Goal: Transaction & Acquisition: Purchase product/service

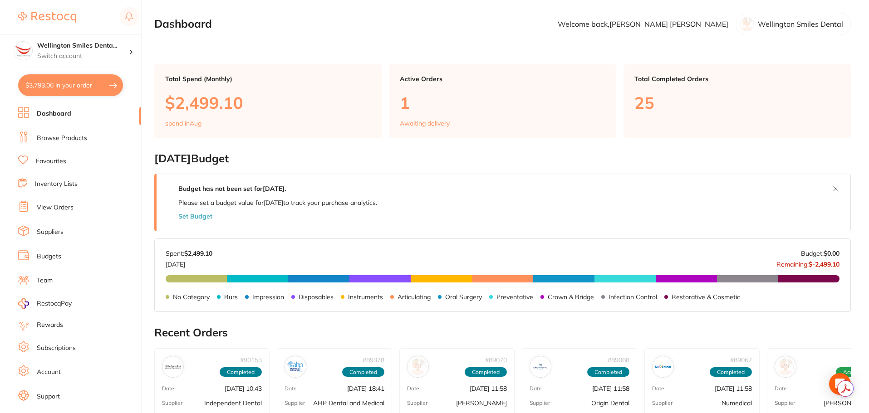
click at [66, 139] on link "Browse Products" at bounding box center [62, 138] width 50 height 9
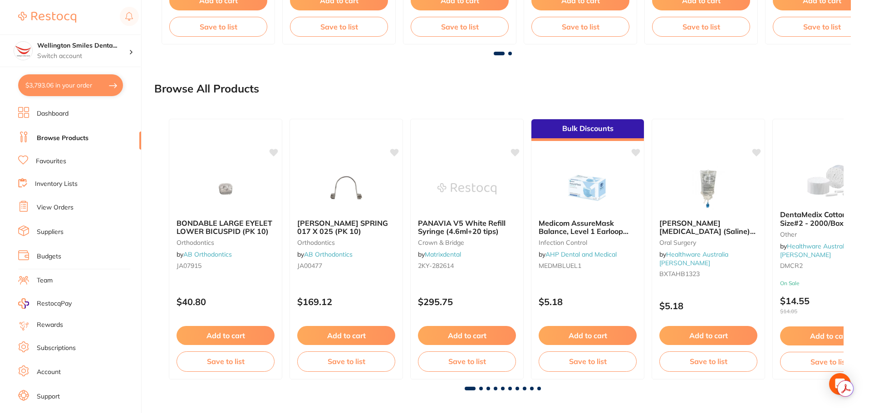
scroll to position [693, 0]
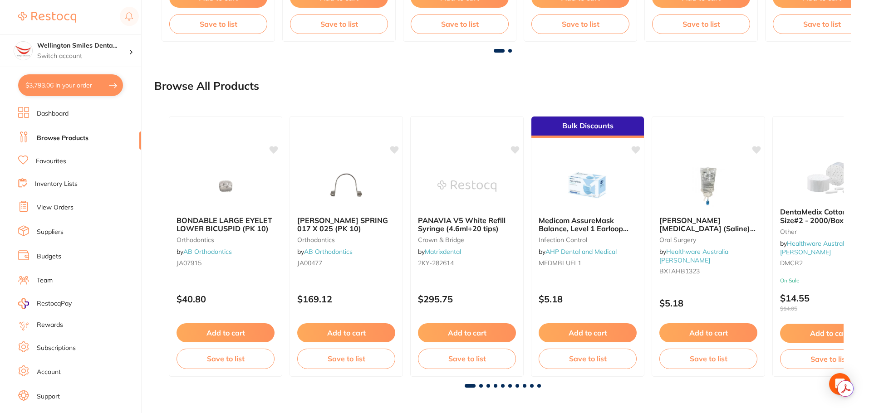
click at [480, 387] on span at bounding box center [481, 386] width 4 height 4
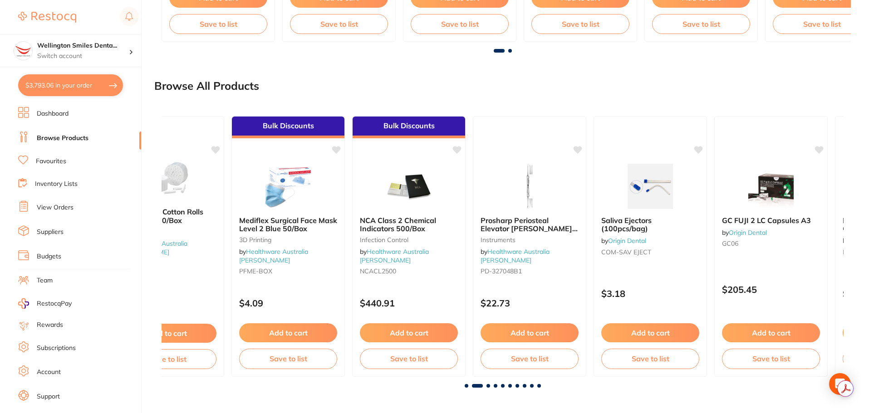
scroll to position [0, 682]
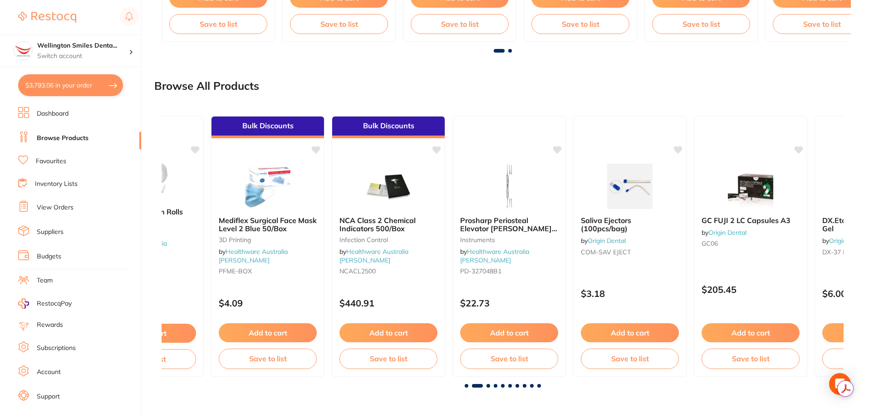
click at [487, 387] on span at bounding box center [488, 386] width 4 height 4
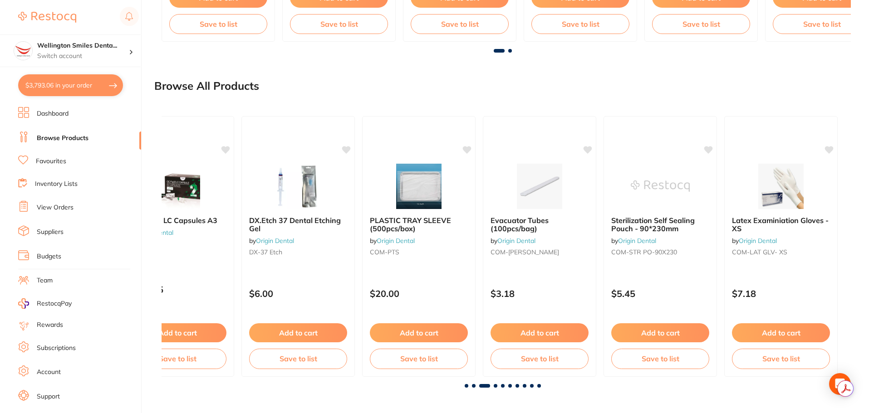
scroll to position [0, 1364]
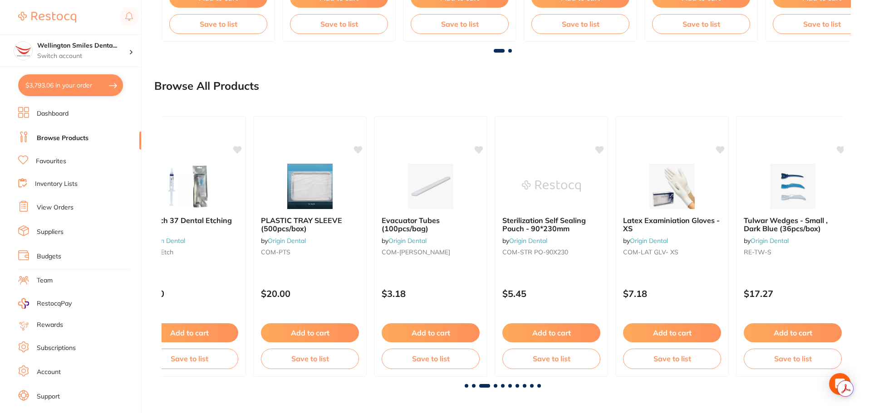
click at [495, 386] on span at bounding box center [496, 386] width 4 height 4
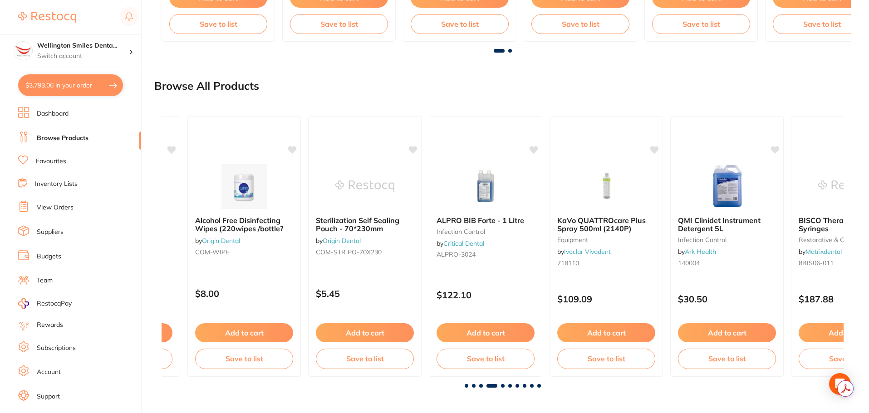
scroll to position [0, 2046]
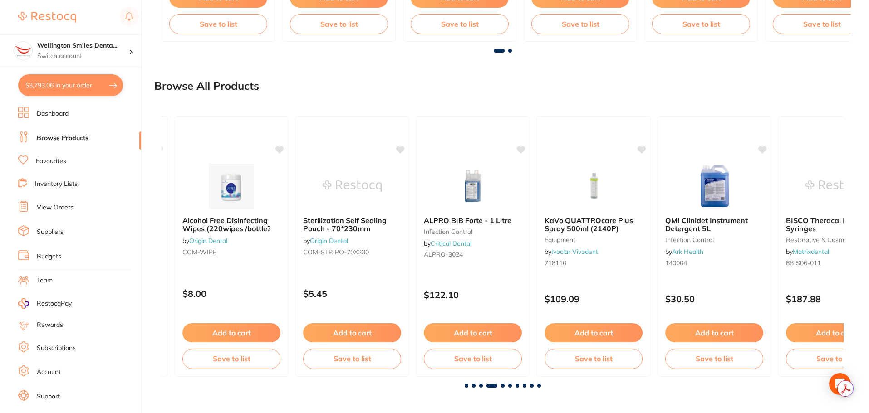
click at [501, 384] on span at bounding box center [503, 386] width 4 height 4
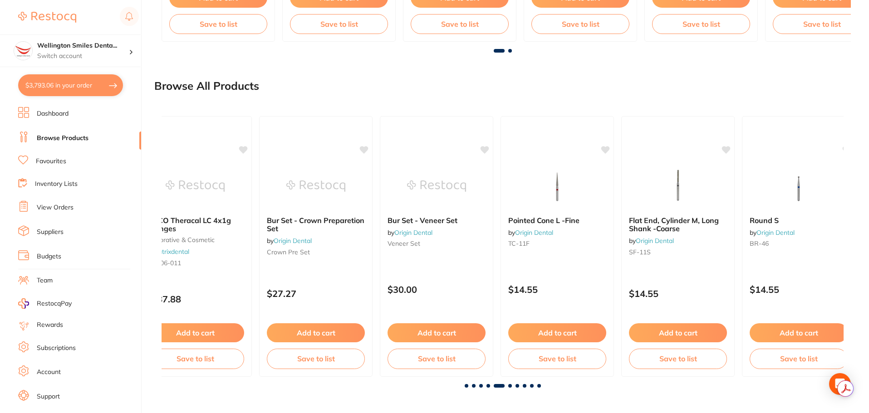
scroll to position [0, 2728]
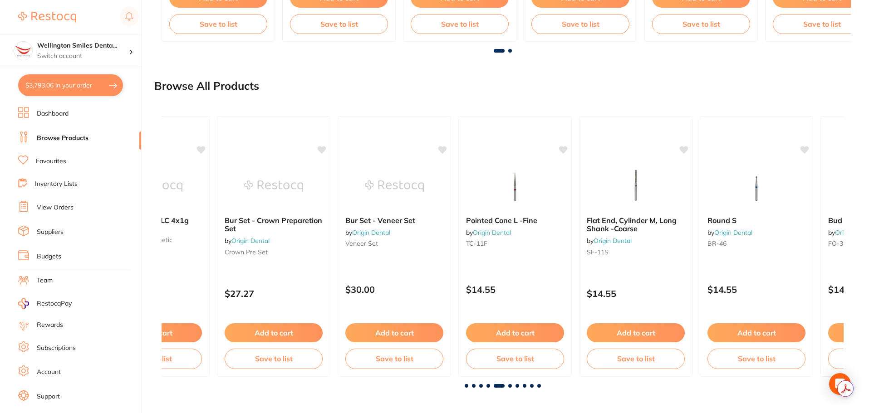
click at [510, 384] on span at bounding box center [510, 386] width 4 height 4
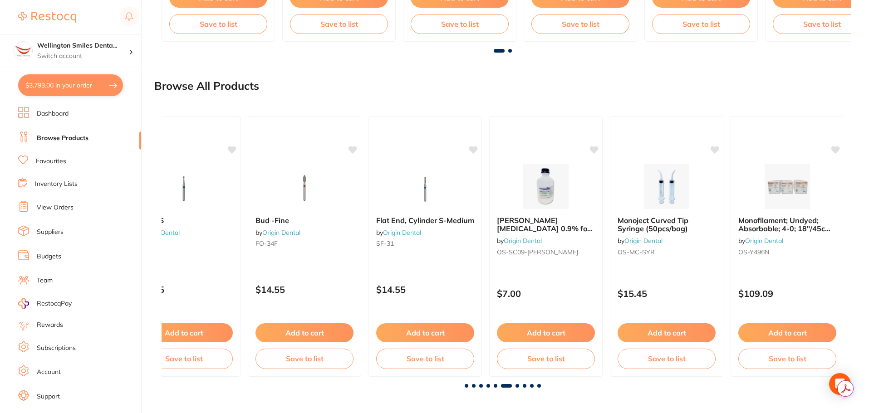
scroll to position [0, 3410]
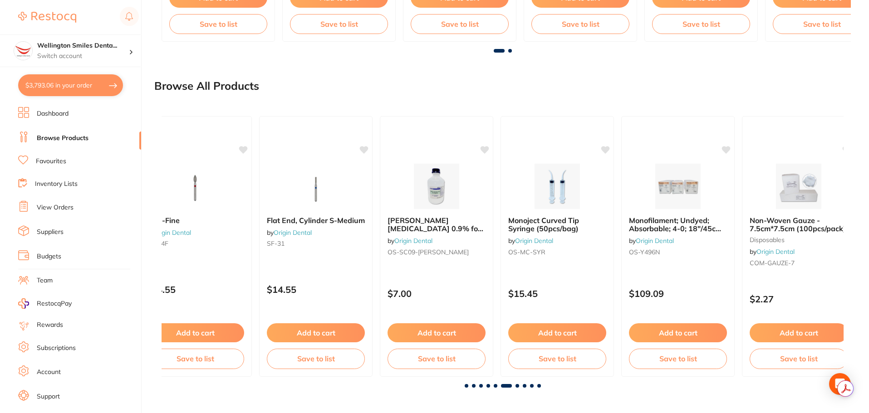
click at [25, 76] on button "$3,793.06 in your order" at bounding box center [70, 85] width 105 height 22
checkbox input "true"
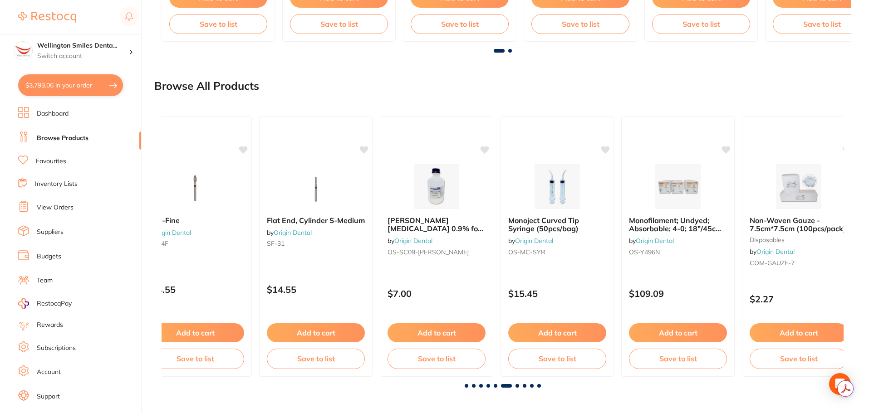
checkbox input "true"
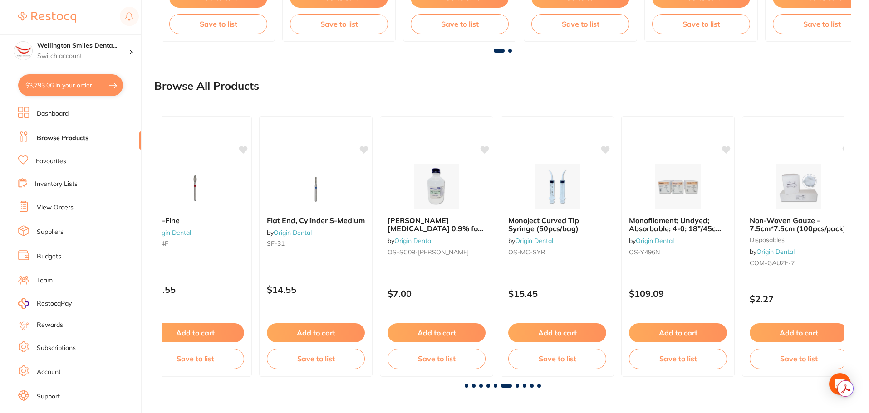
checkbox input "true"
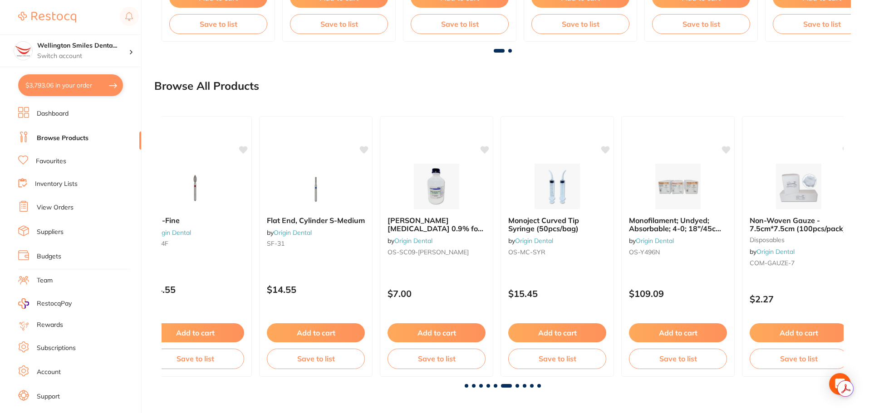
checkbox input "true"
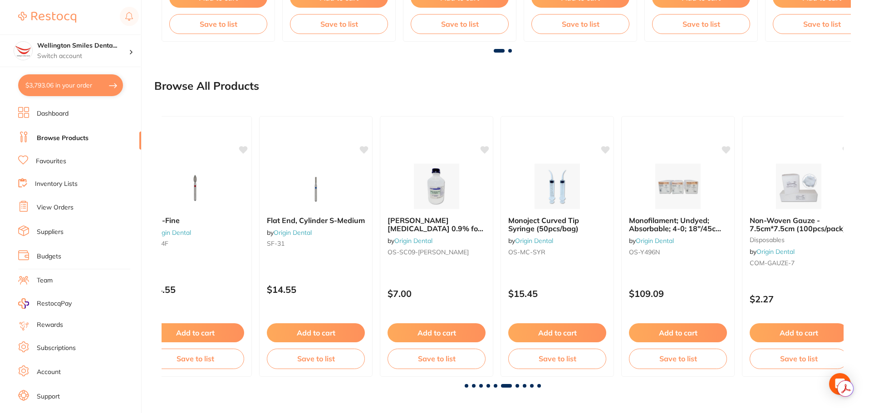
checkbox input "true"
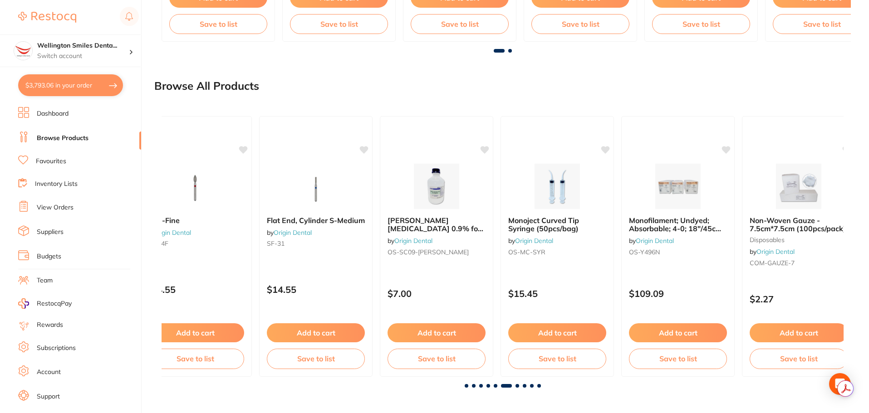
checkbox input "true"
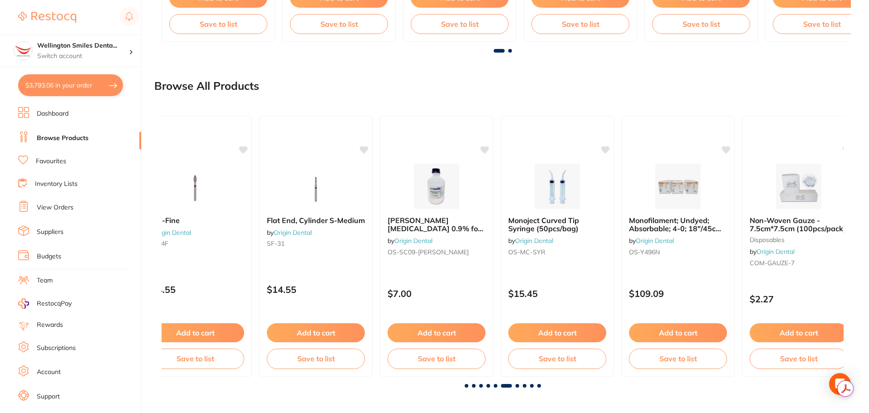
checkbox input "true"
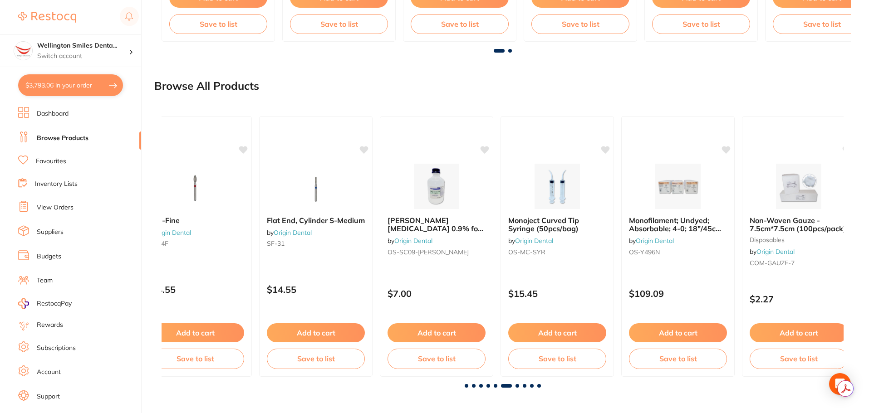
checkbox input "true"
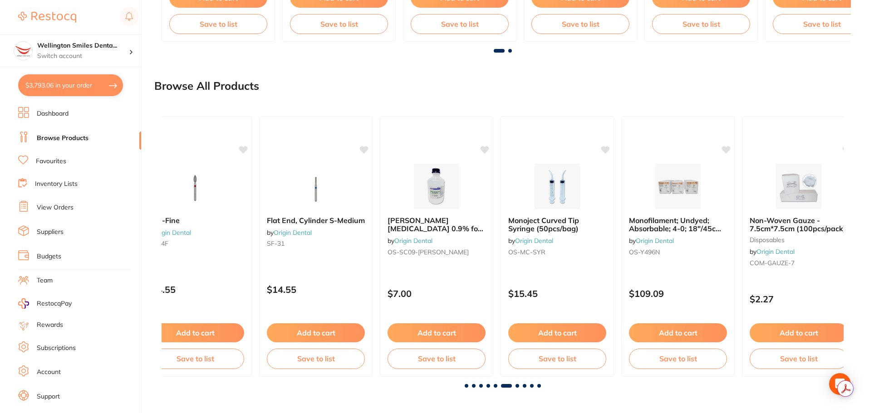
checkbox input "true"
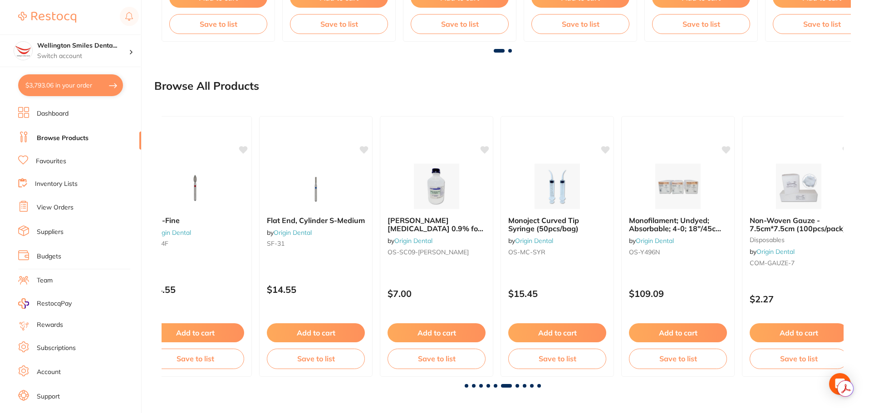
checkbox input "true"
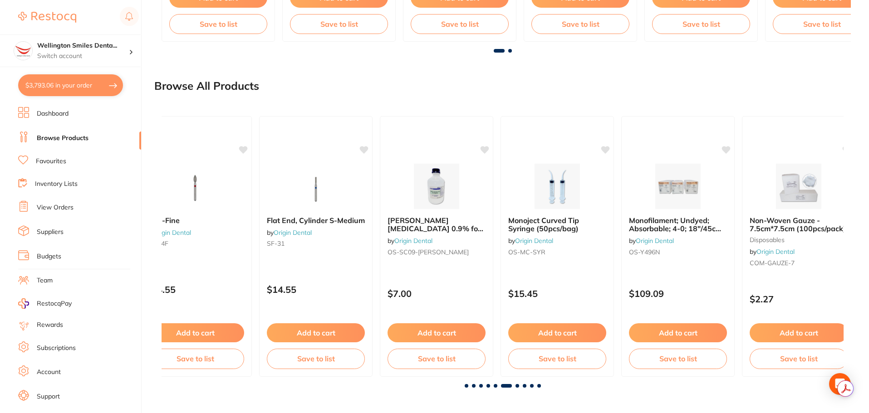
checkbox input "true"
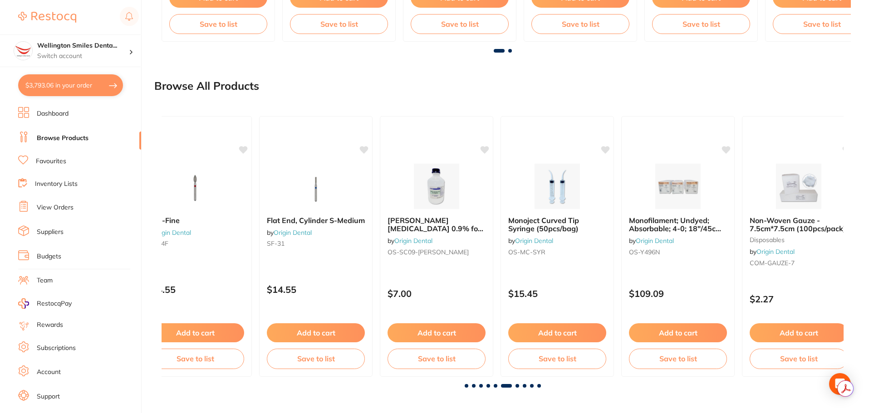
checkbox input "true"
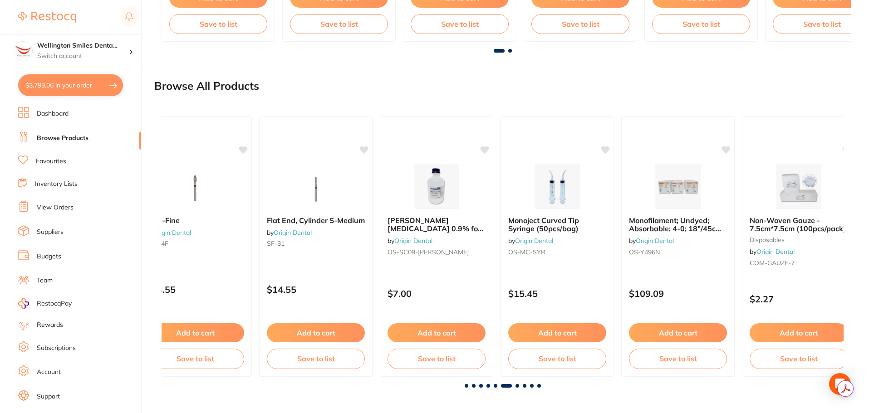
checkbox input "true"
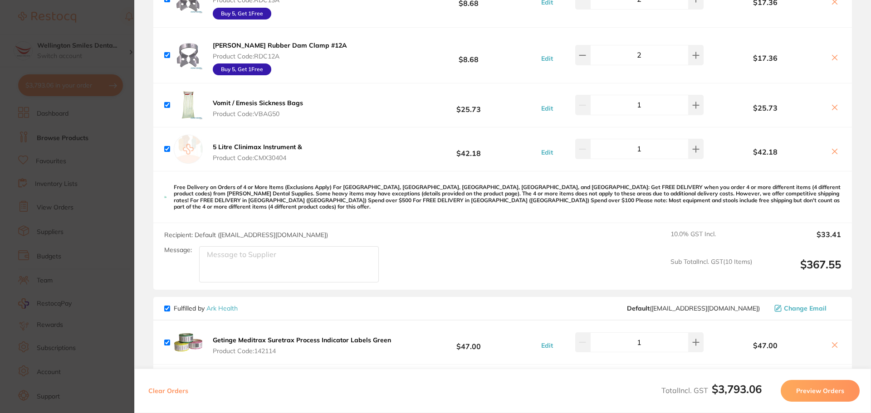
scroll to position [1225, 0]
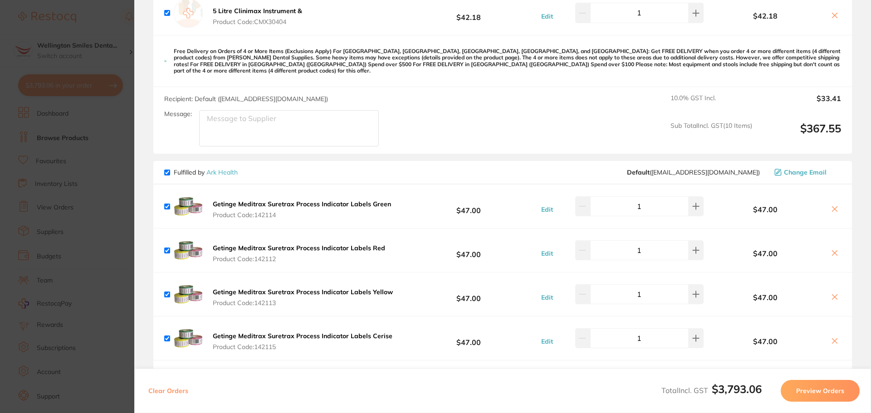
click at [102, 257] on section "Update RRP Set your pre negotiated price for this item. Item Agreed RRP (excl. …" at bounding box center [435, 206] width 871 height 413
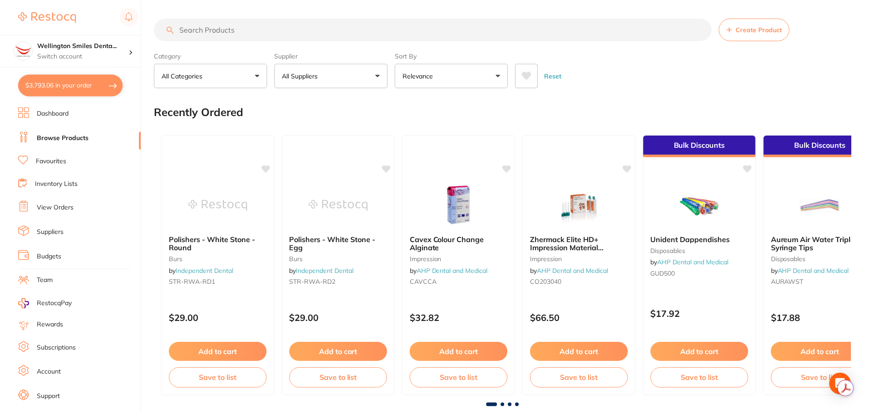
scroll to position [693, 0]
